Goal: Information Seeking & Learning: Learn about a topic

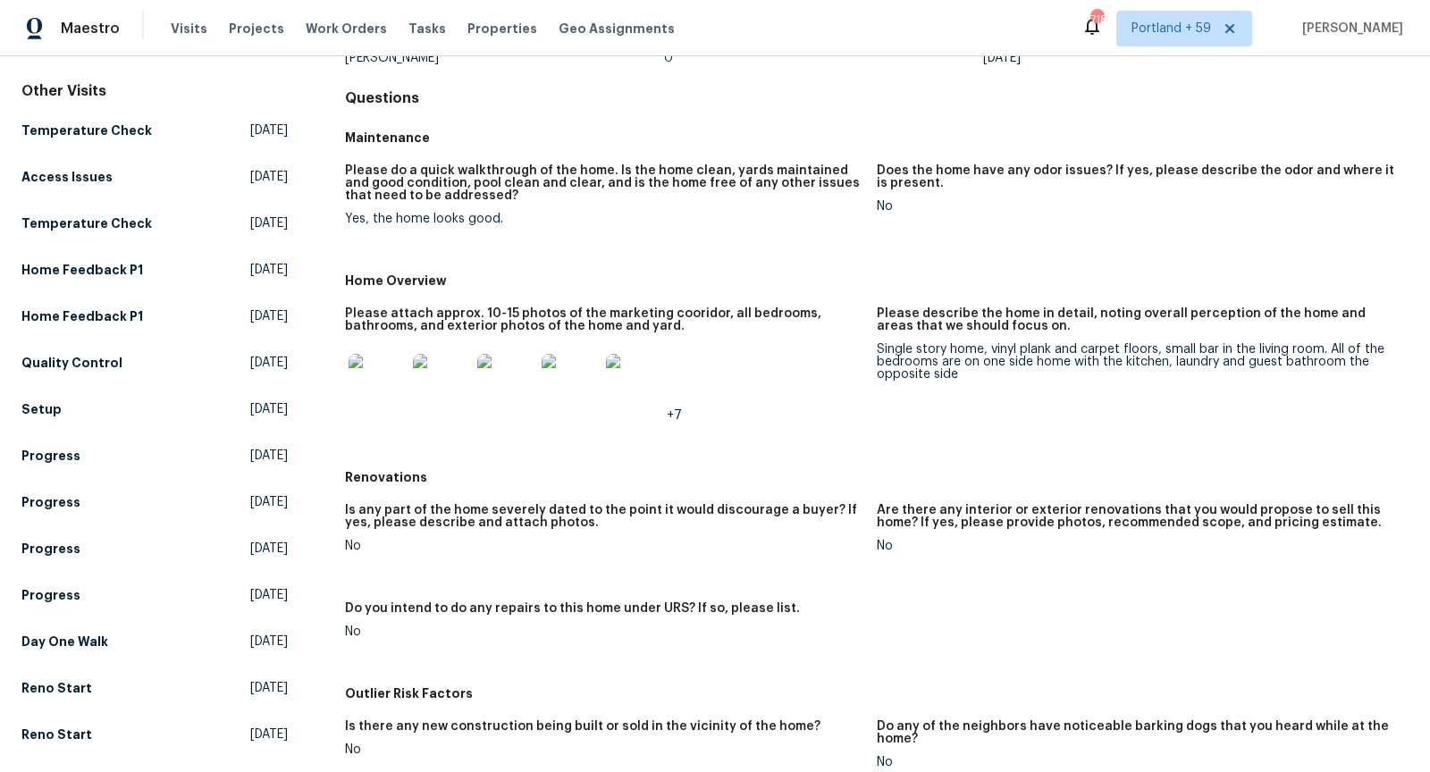
scroll to position [109, 0]
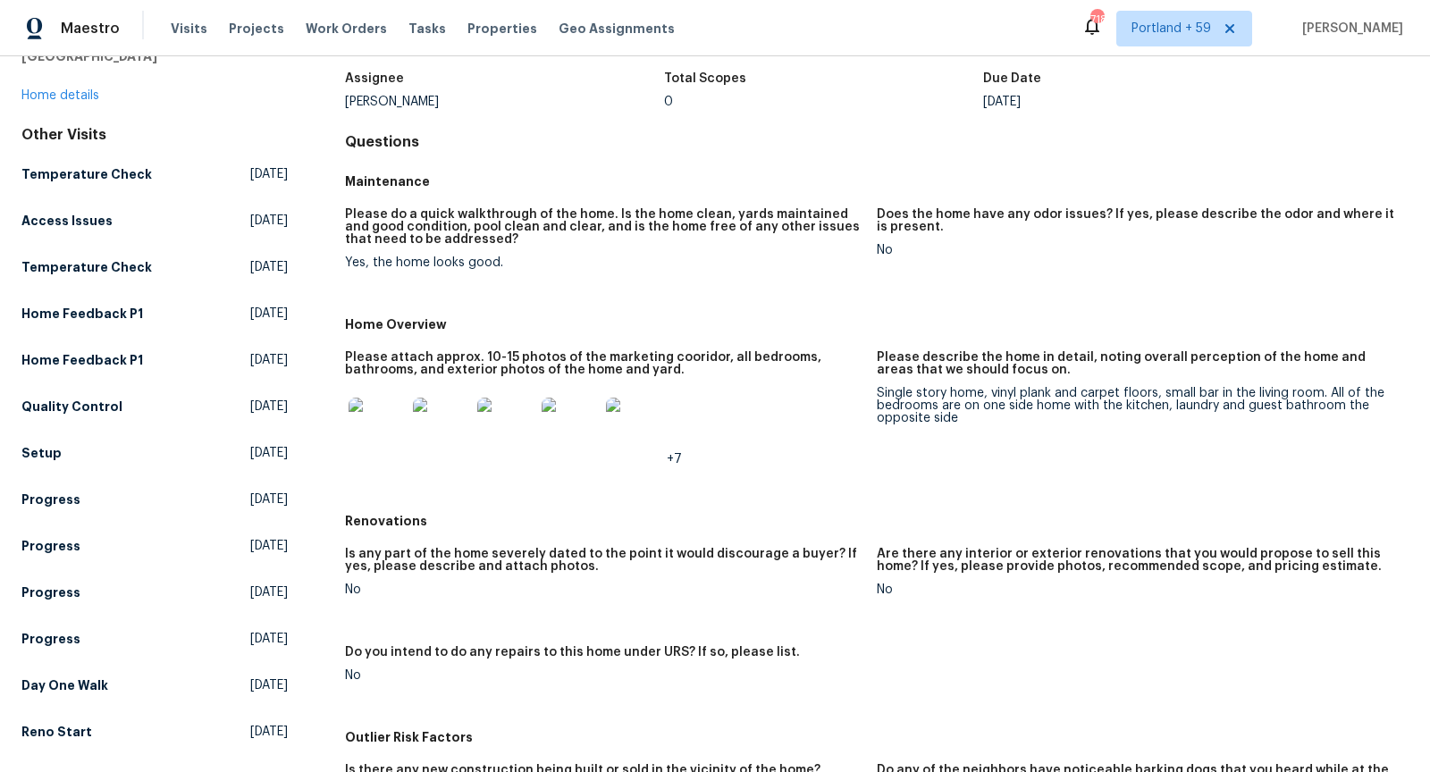
click at [370, 427] on img at bounding box center [377, 426] width 57 height 57
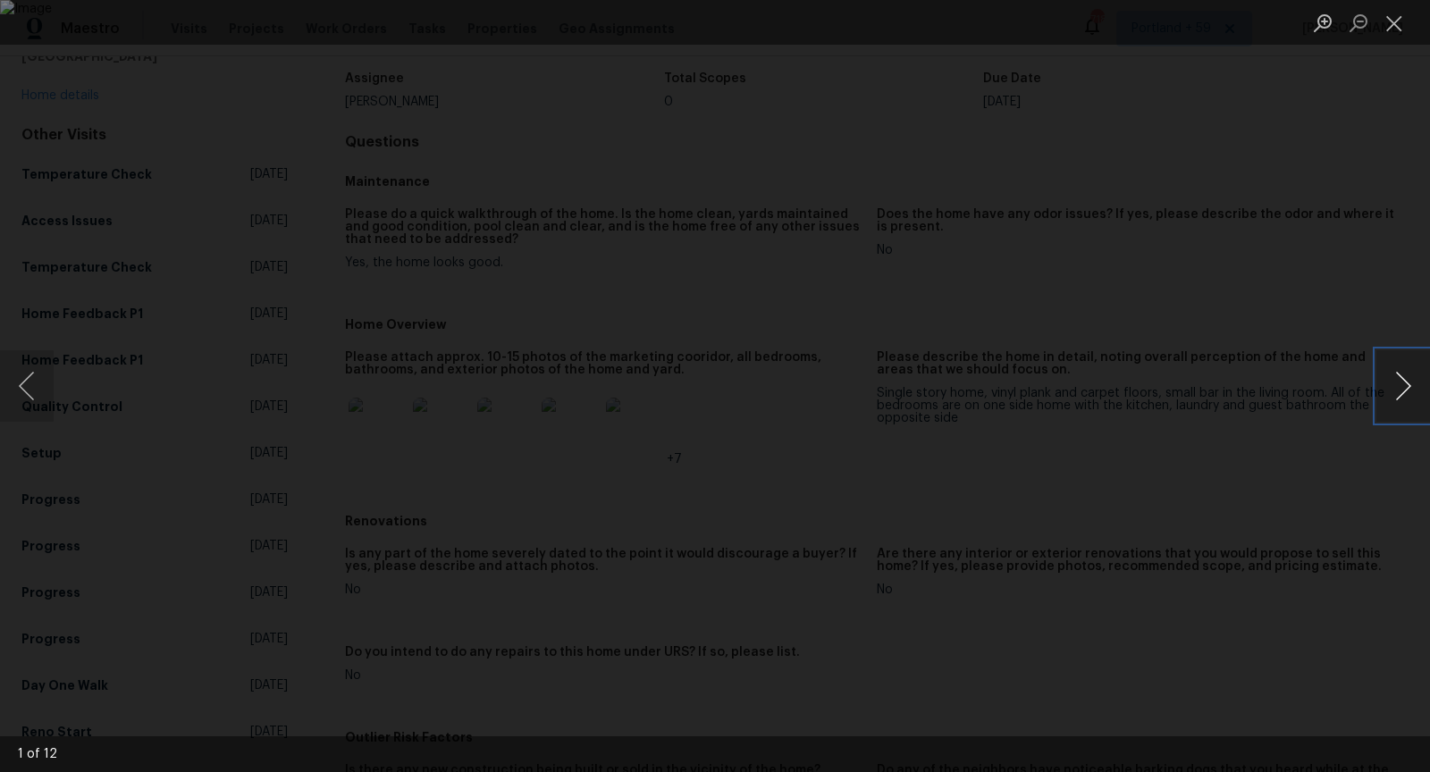
click at [1397, 404] on button "Next image" at bounding box center [1404, 386] width 54 height 72
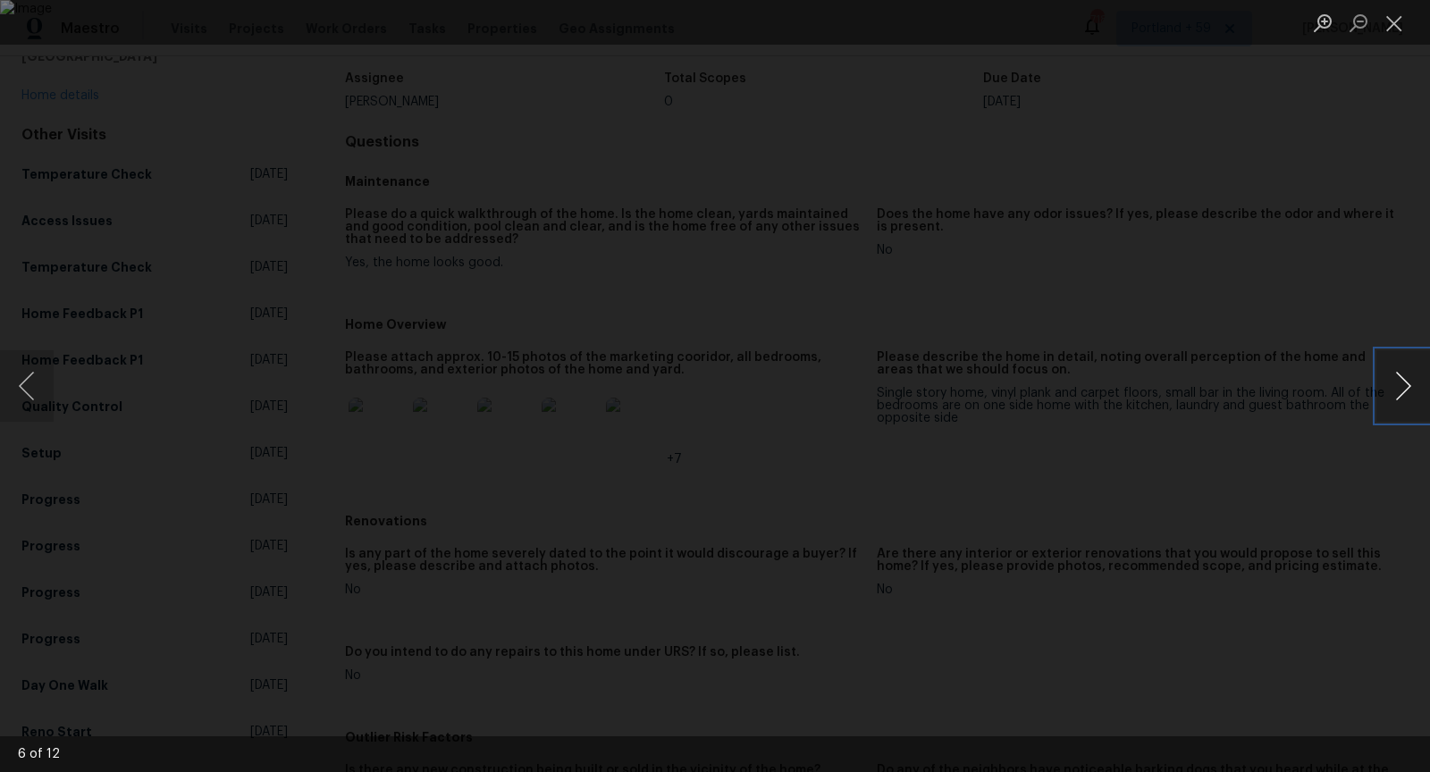
click at [1397, 404] on button "Next image" at bounding box center [1404, 386] width 54 height 72
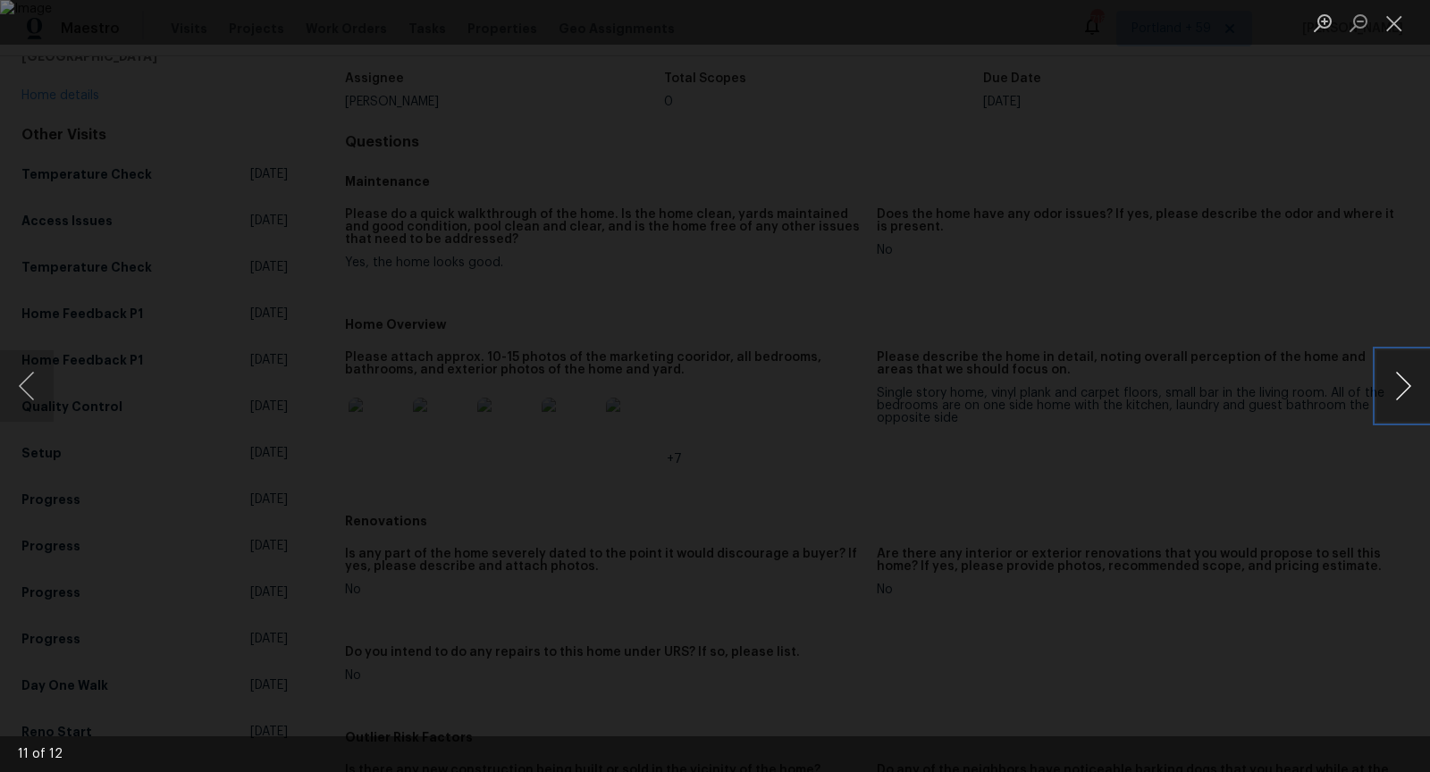
click at [1397, 404] on button "Next image" at bounding box center [1404, 386] width 54 height 72
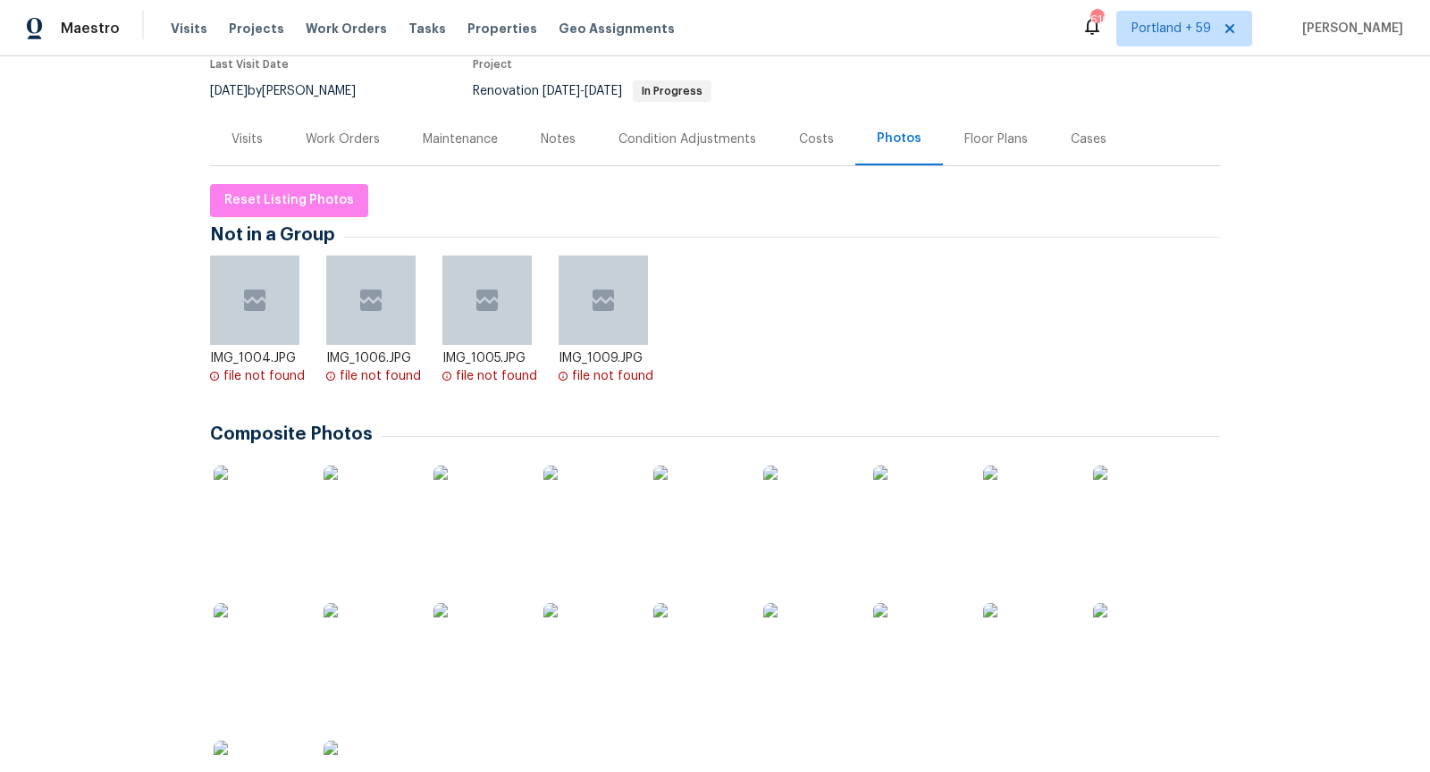
scroll to position [161, 0]
